Goal: Task Accomplishment & Management: Complete application form

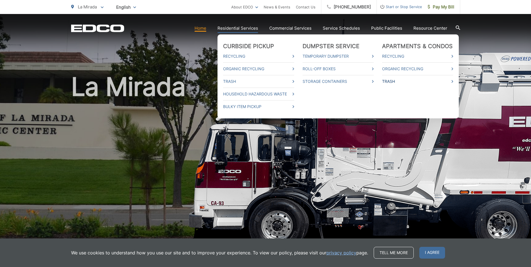
click at [397, 81] on link "Trash" at bounding box center [417, 81] width 71 height 7
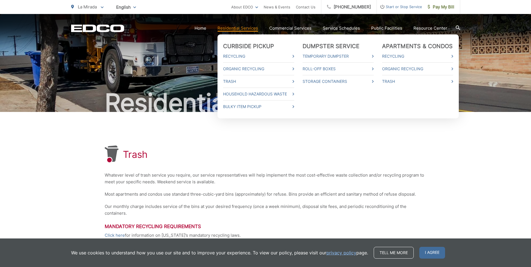
click at [240, 29] on link "Residential Services" at bounding box center [237, 28] width 41 height 7
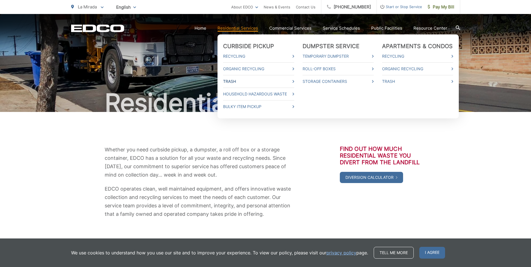
click at [236, 81] on link "Trash" at bounding box center [258, 81] width 71 height 7
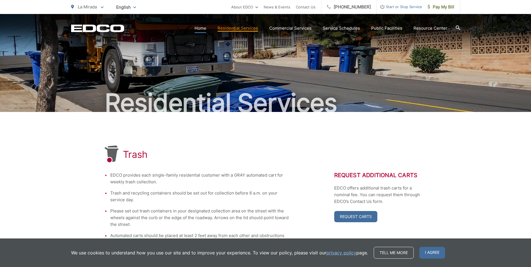
click at [200, 28] on link "Home" at bounding box center [200, 28] width 12 height 7
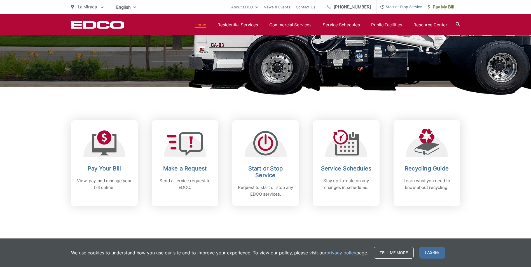
scroll to position [168, 0]
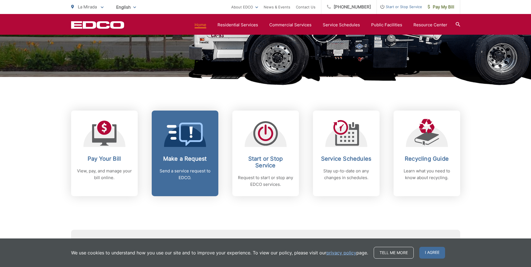
click at [190, 158] on h2 "Make a Request" at bounding box center [184, 158] width 55 height 7
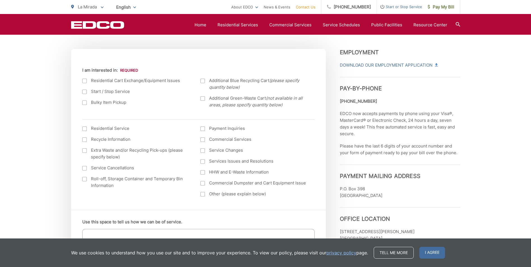
scroll to position [196, 0]
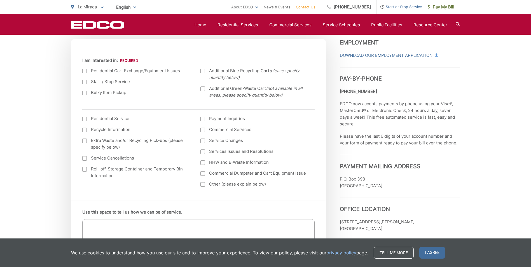
click at [222, 140] on label "Service Changes" at bounding box center [253, 140] width 107 height 7
click at [0, 0] on input "Service Changes" at bounding box center [0, 0] width 0 height 0
click at [222, 140] on label "Service Changes" at bounding box center [253, 140] width 107 height 7
click at [0, 0] on input "Service Changes" at bounding box center [0, 0] width 0 height 0
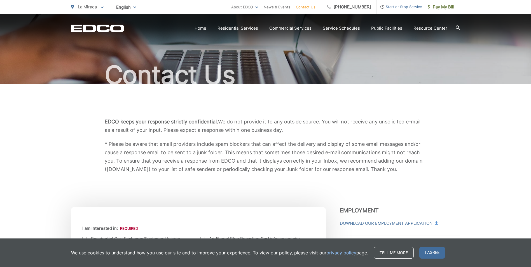
scroll to position [0, 0]
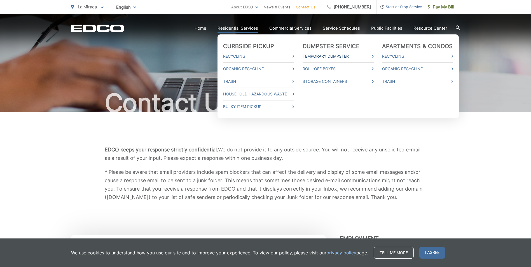
click at [329, 56] on link "Temporary Dumpster" at bounding box center [337, 56] width 71 height 7
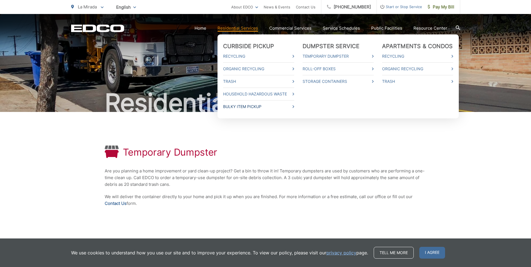
click at [236, 106] on link "Bulky Item Pickup" at bounding box center [258, 106] width 71 height 7
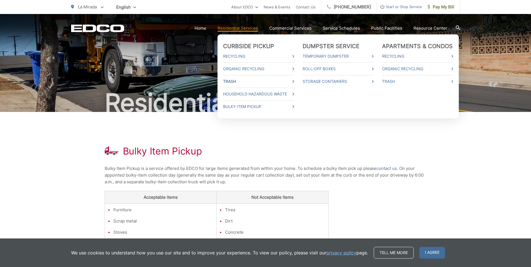
click at [234, 82] on link "Trash" at bounding box center [258, 81] width 71 height 7
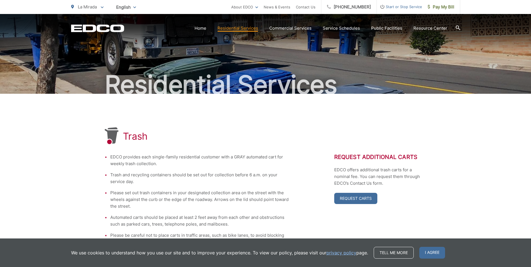
scroll to position [28, 0]
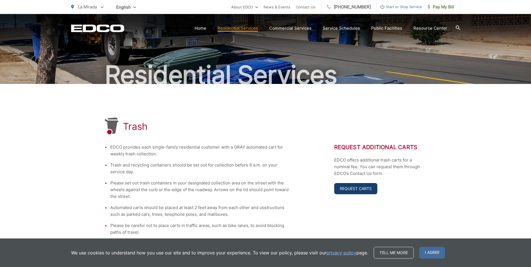
click at [349, 188] on link "Request Carts" at bounding box center [355, 188] width 43 height 11
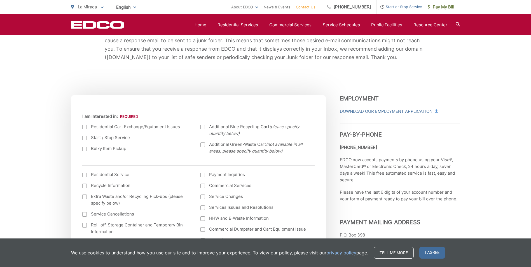
scroll to position [168, 0]
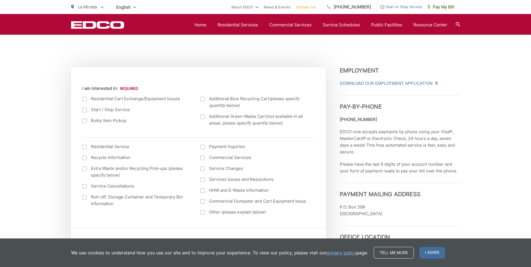
click at [84, 99] on div at bounding box center [84, 99] width 4 height 4
click at [0, 0] on input "I am interested in:" at bounding box center [0, 0] width 0 height 0
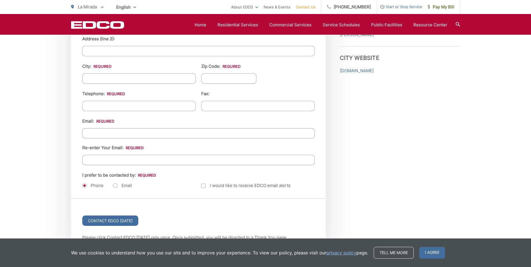
scroll to position [671, 0]
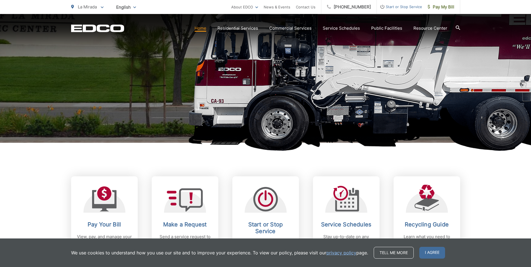
scroll to position [112, 0]
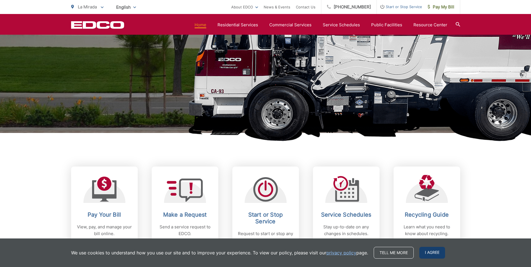
click at [428, 252] on span "I agree" at bounding box center [432, 253] width 26 height 12
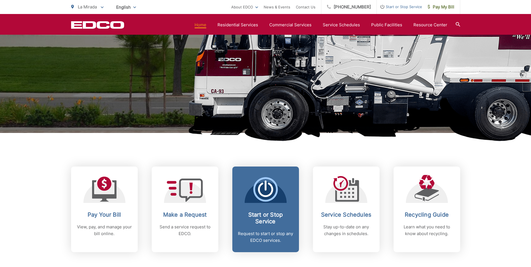
click at [264, 222] on h2 "Start or Stop Service" at bounding box center [265, 217] width 55 height 13
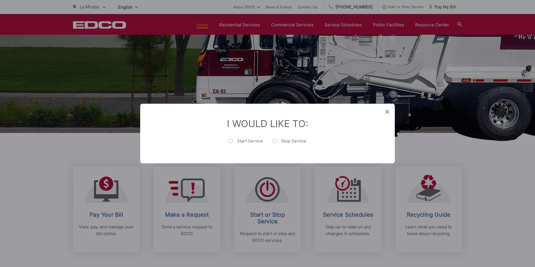
click at [385, 109] on div "I Would Like To: Start Service Stop Service" at bounding box center [267, 134] width 255 height 60
click at [386, 112] on icon at bounding box center [387, 112] width 4 height 4
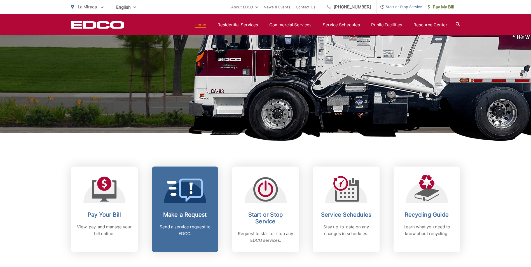
click at [188, 220] on div "Make a Request Send a service request to EDCO." at bounding box center [184, 224] width 55 height 26
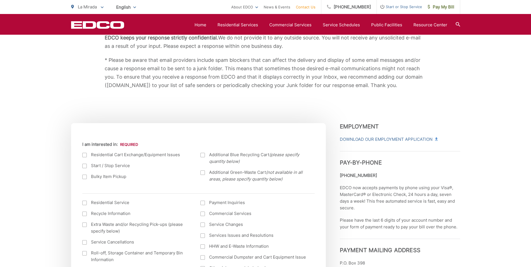
scroll to position [140, 0]
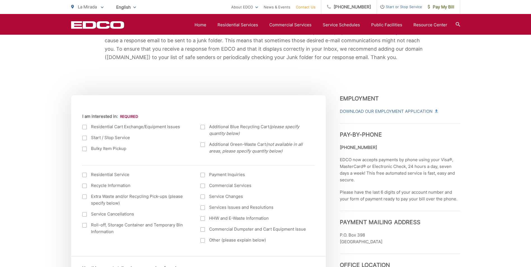
click at [83, 126] on div at bounding box center [84, 127] width 4 height 4
click at [0, 0] on input "I am interested in:" at bounding box center [0, 0] width 0 height 0
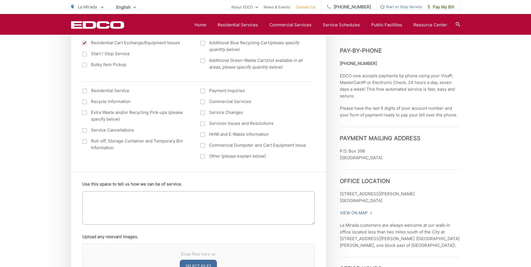
scroll to position [196, 0]
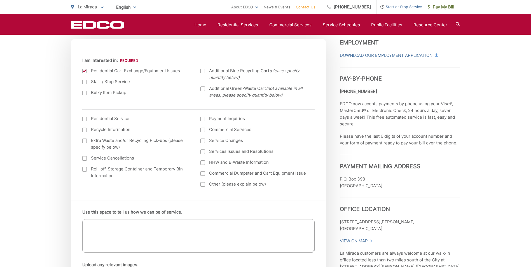
click at [83, 117] on div at bounding box center [84, 119] width 4 height 4
click at [0, 0] on input "I am interested in: (continued) *" at bounding box center [0, 0] width 0 height 0
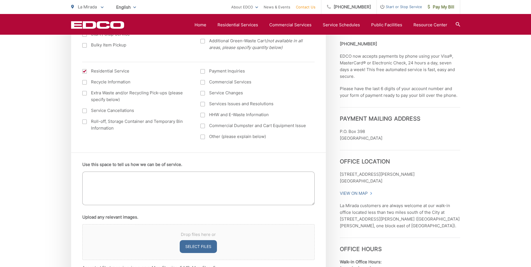
scroll to position [252, 0]
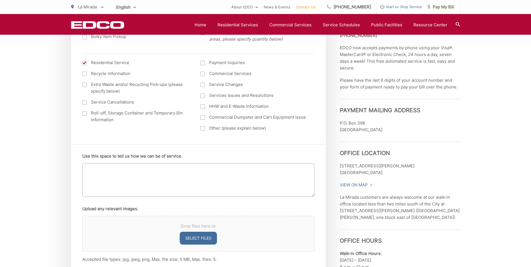
click at [86, 171] on textarea "Use this space to tell us how we can be of service." at bounding box center [198, 180] width 232 height 34
click at [161, 169] on textarea "I would like to request an additional" at bounding box center [198, 180] width 232 height 34
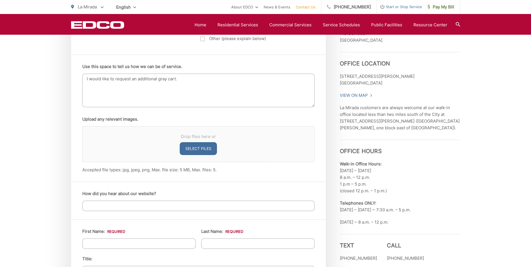
scroll to position [364, 0]
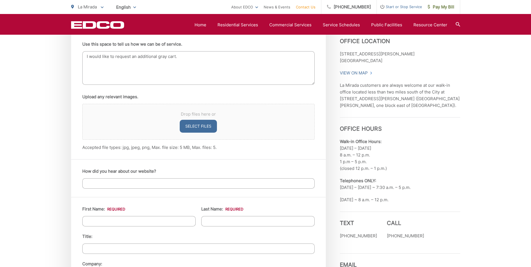
type textarea "I would like to request an additional gray cart."
click at [91, 185] on input "How did you hear about our website?" at bounding box center [198, 183] width 232 height 10
type input "from the bill statement"
click at [95, 220] on input "First Name: *" at bounding box center [138, 221] width 113 height 10
type input "Leonard"
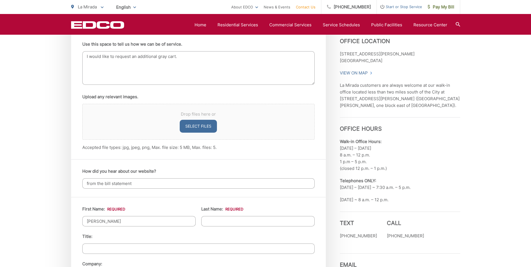
click at [210, 218] on input "Last Name: *" at bounding box center [257, 221] width 113 height 10
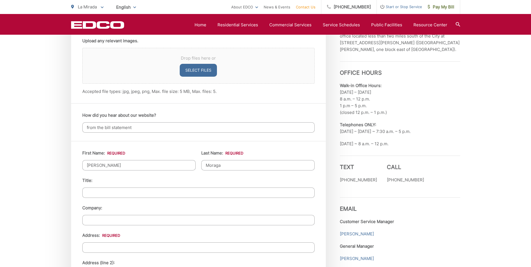
scroll to position [448, 0]
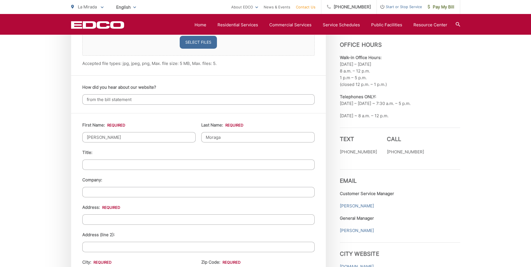
type input "Moraga"
click at [96, 221] on input "Address: *" at bounding box center [198, 219] width 232 height 10
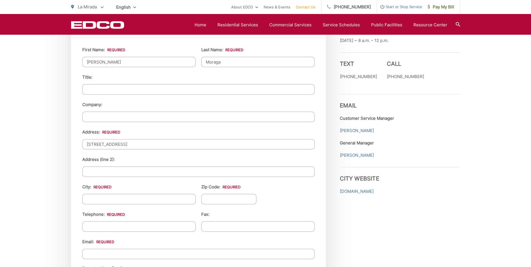
scroll to position [531, 0]
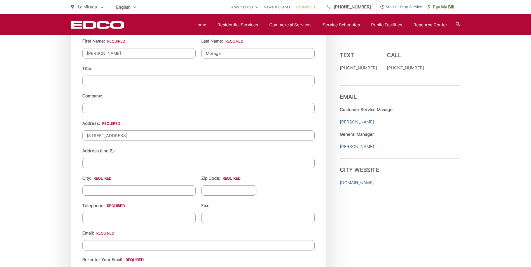
type input "14011 Whiterock Dr."
click at [90, 189] on input "City: *" at bounding box center [138, 190] width 113 height 10
type input "La Mirada"
click at [216, 188] on input "Zip Code: *" at bounding box center [228, 190] width 55 height 10
type input "90638"
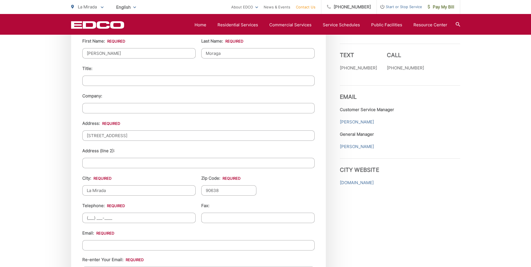
click at [91, 220] on input "(___) ___-____" at bounding box center [138, 218] width 113 height 10
type input "(562) 464-8923"
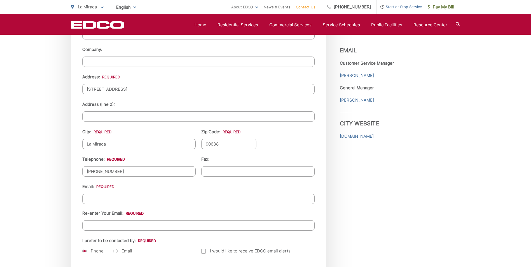
scroll to position [587, 0]
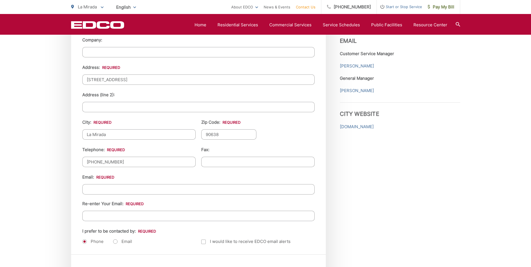
drag, startPoint x: 90, startPoint y: 191, endPoint x: 92, endPoint y: 189, distance: 3.2
click at [90, 191] on input "Email *" at bounding box center [198, 189] width 232 height 10
type input "mheroes@yahoo.com"
click at [104, 218] on input "Re-enter Your Email:" at bounding box center [198, 216] width 232 height 10
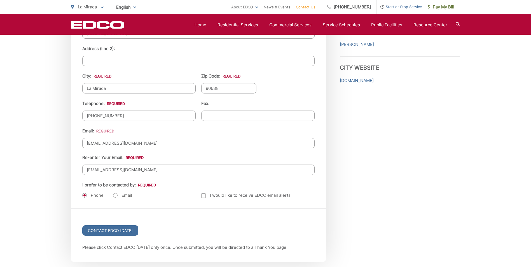
scroll to position [643, 0]
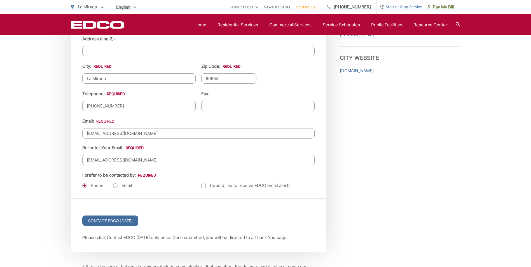
type input "mheroes@yahoo.com"
click at [114, 185] on label "Email" at bounding box center [122, 186] width 19 height 6
radio input "true"
click at [110, 221] on input "Contact EDCO Today" at bounding box center [110, 220] width 56 height 10
